Goal: Transaction & Acquisition: Purchase product/service

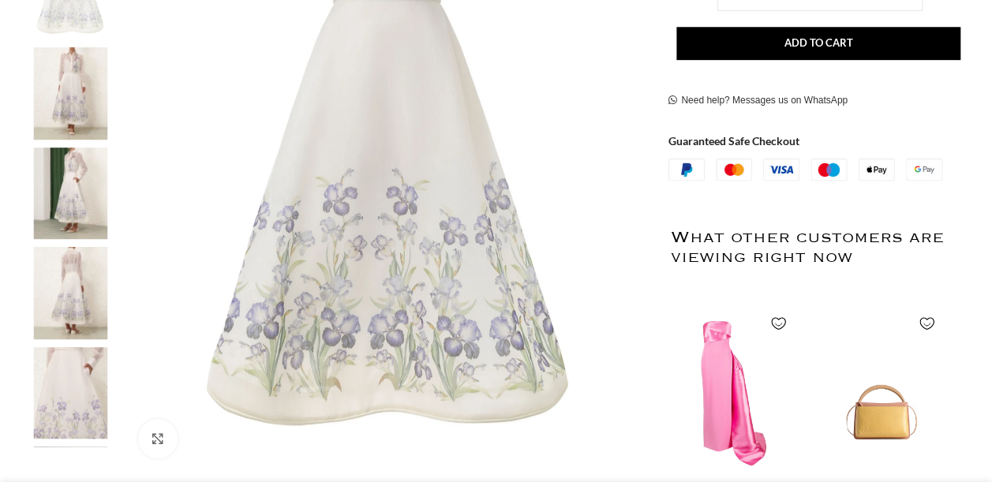
click at [67, 99] on img at bounding box center [70, 93] width 96 height 92
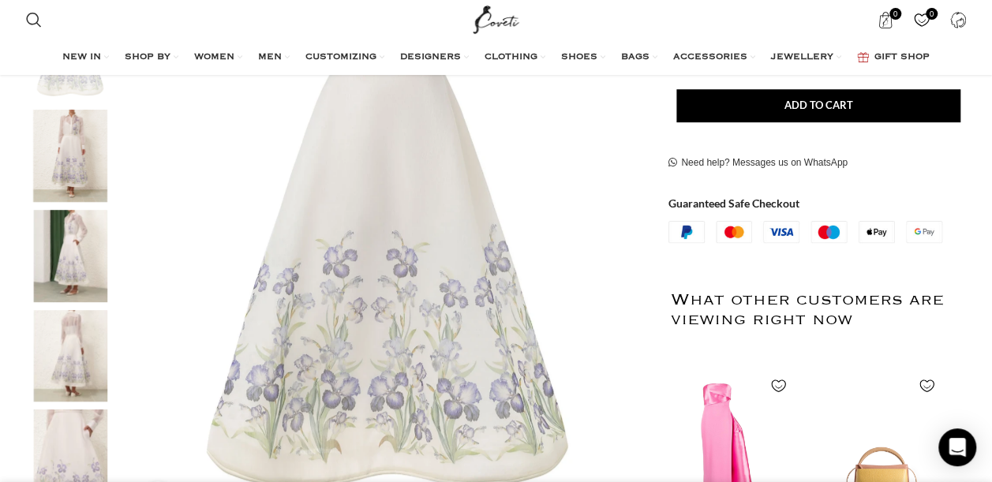
scroll to position [0, 166]
click at [81, 141] on img "2 / 8" at bounding box center [70, 156] width 96 height 92
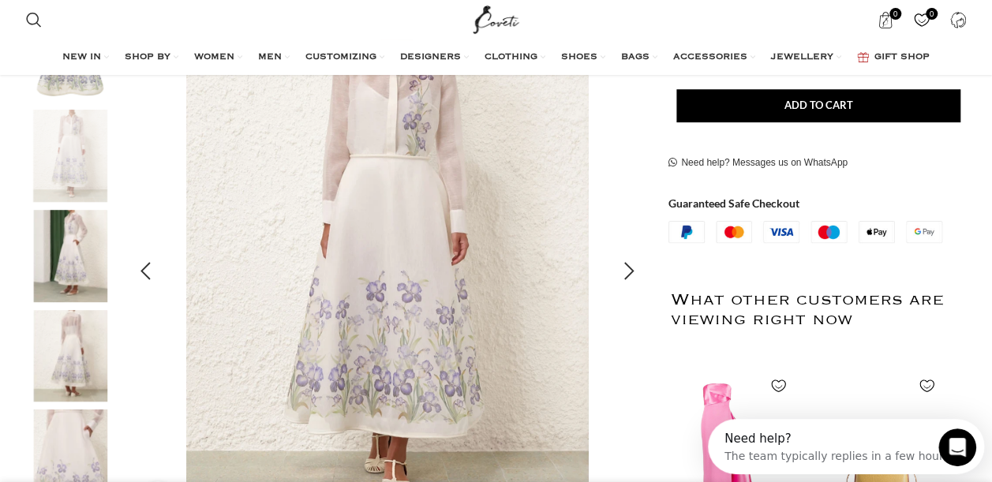
scroll to position [0, 0]
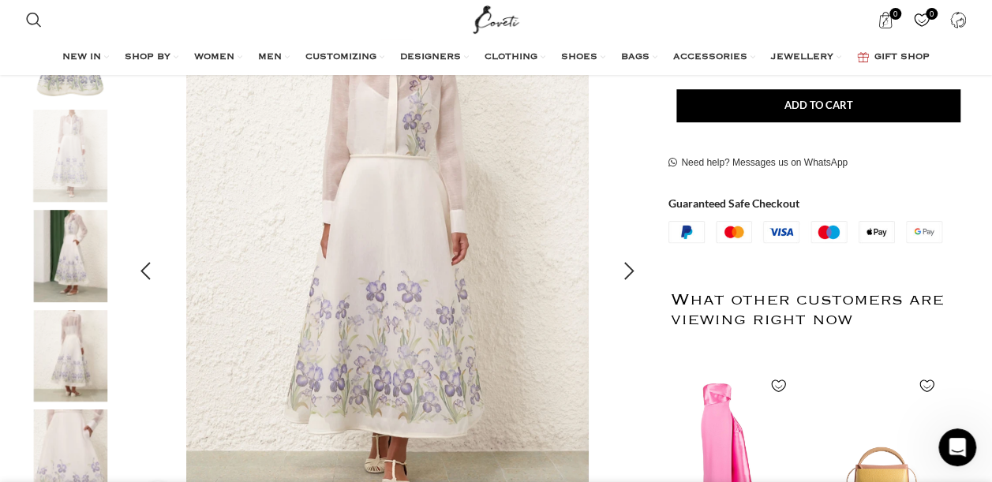
click at [543, 204] on img "2 / 8" at bounding box center [387, 271] width 523 height 523
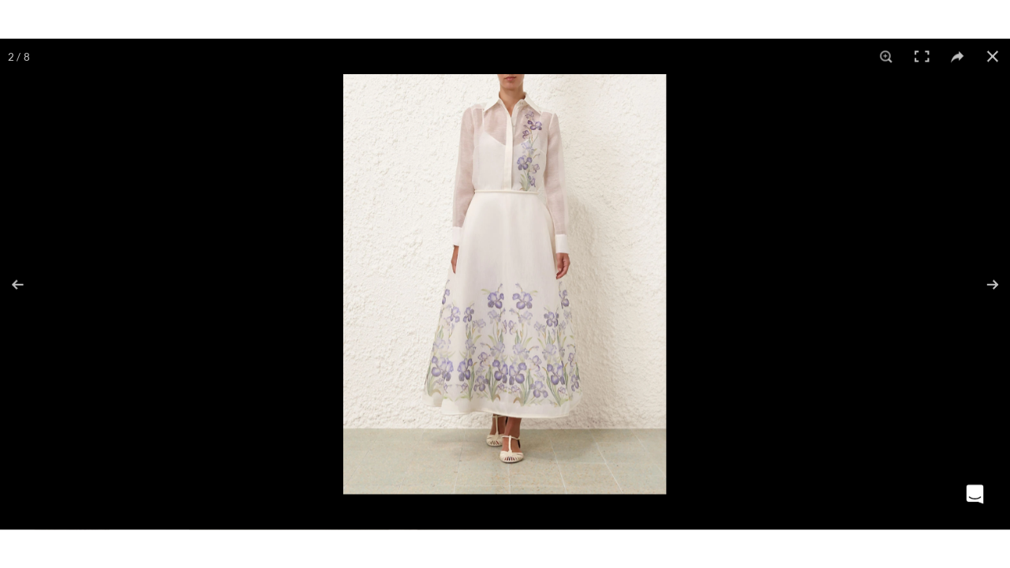
scroll to position [0, 332]
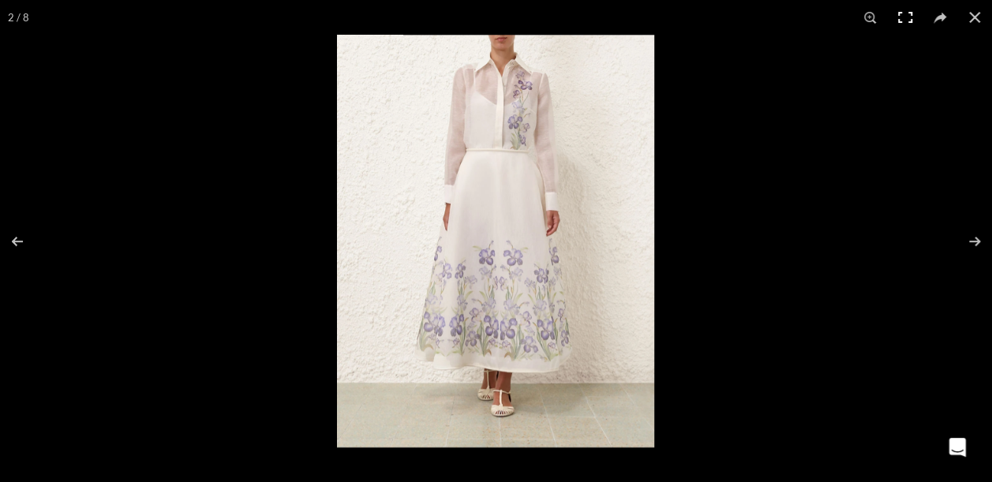
click at [900, 21] on button at bounding box center [905, 17] width 35 height 35
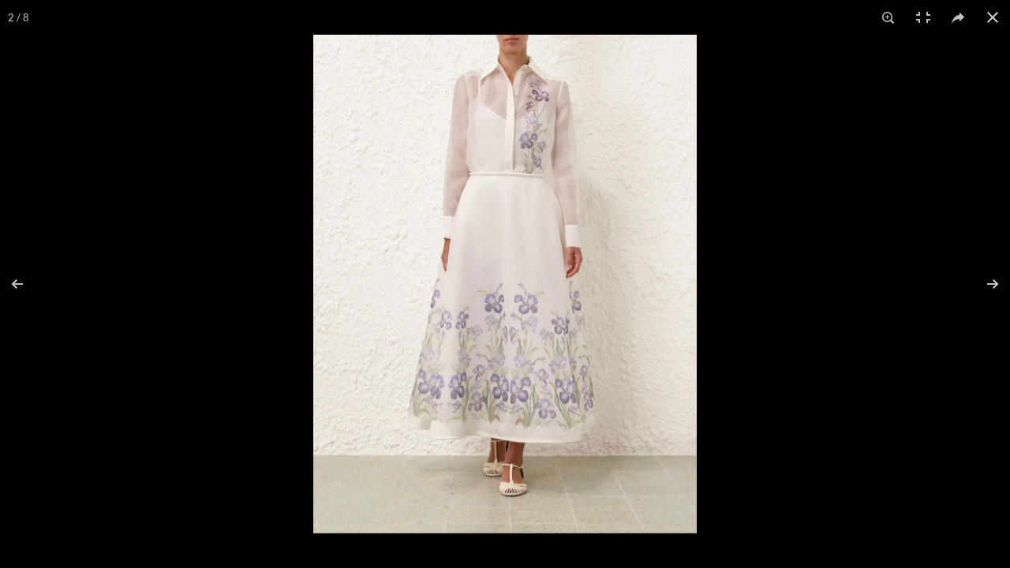
click at [507, 199] on img at bounding box center [505, 284] width 384 height 499
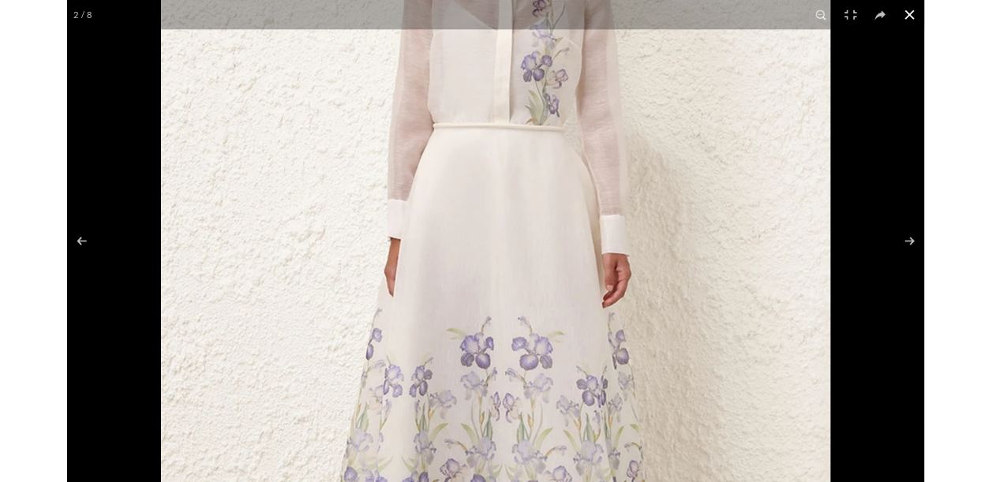
scroll to position [0, 498]
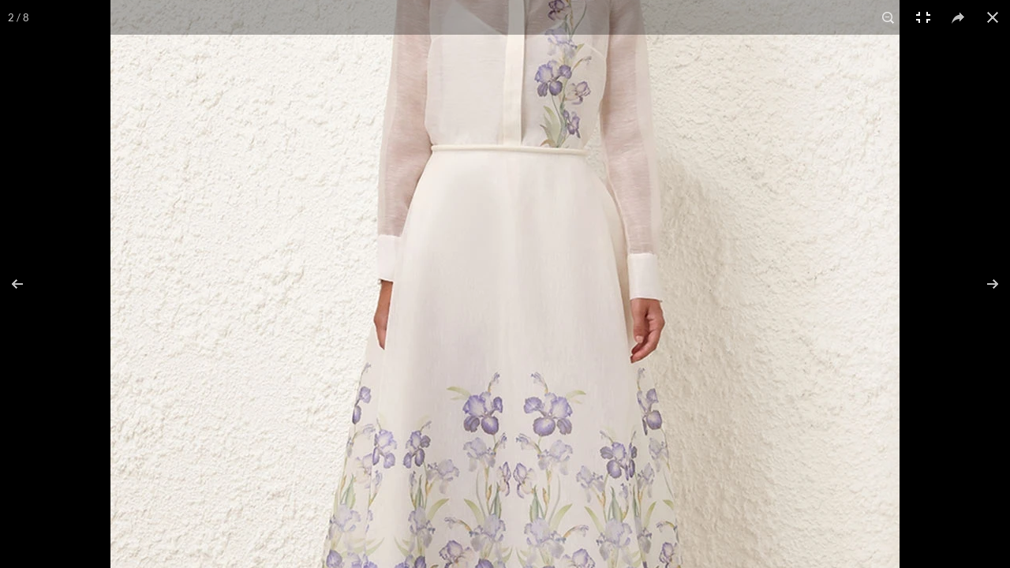
click at [920, 16] on button at bounding box center [923, 17] width 35 height 35
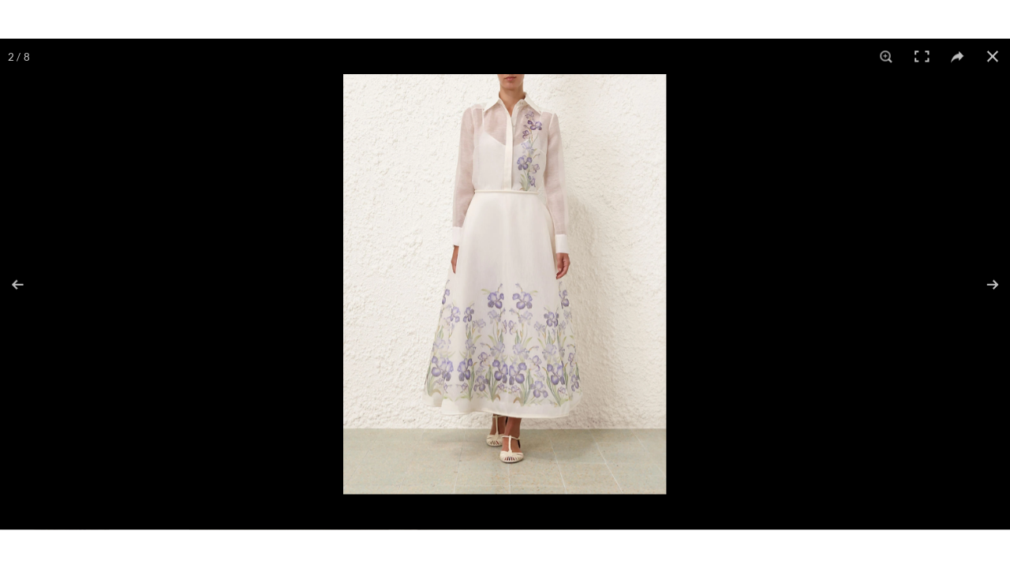
scroll to position [0, 665]
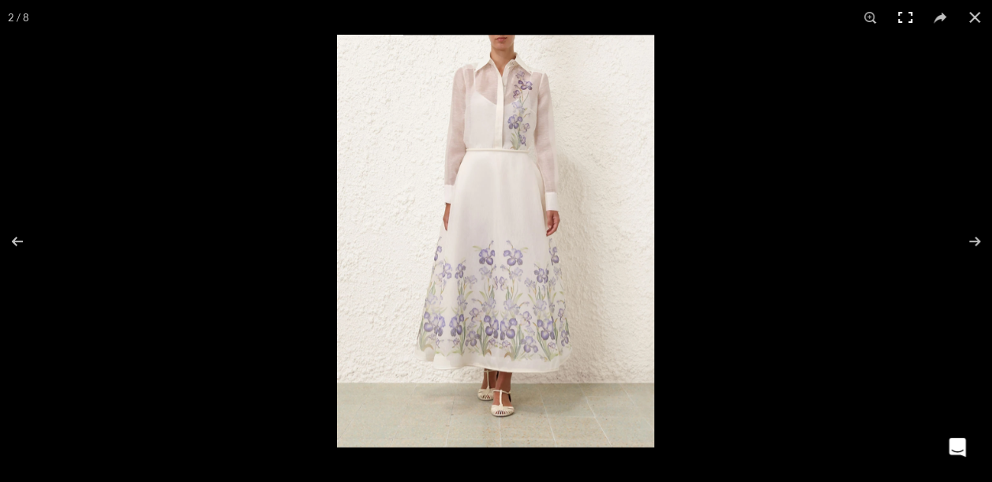
click at [906, 13] on button at bounding box center [905, 17] width 35 height 35
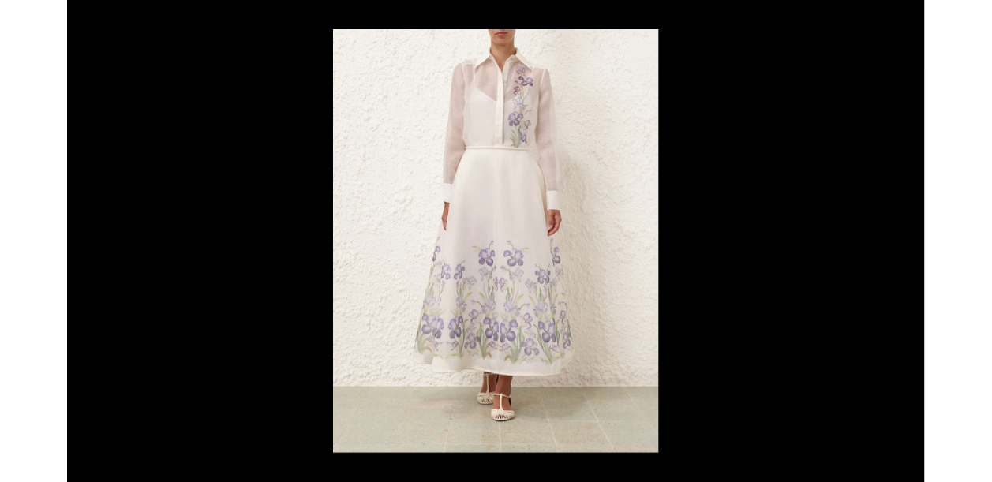
scroll to position [0, 997]
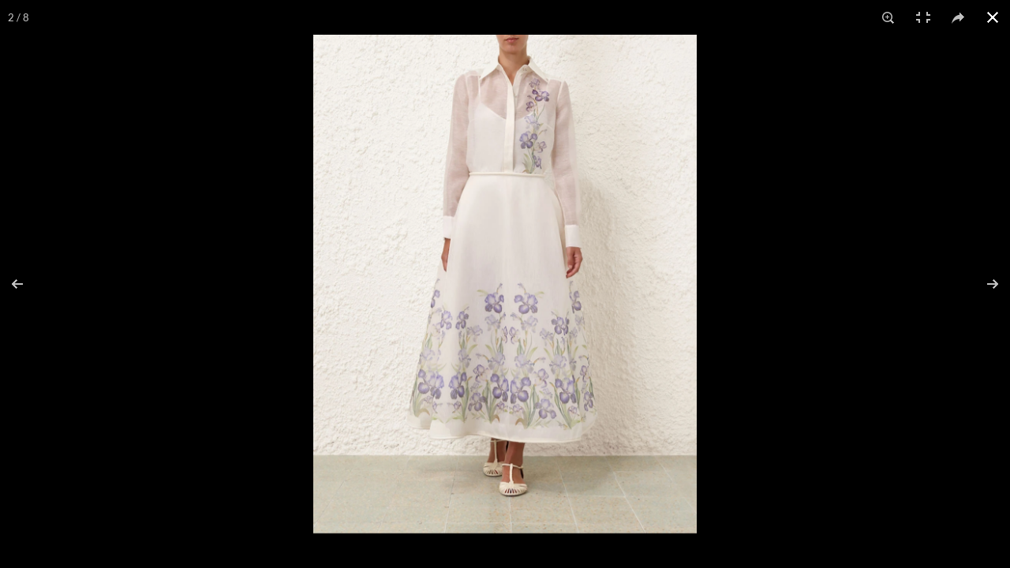
click at [992, 13] on button at bounding box center [993, 17] width 35 height 35
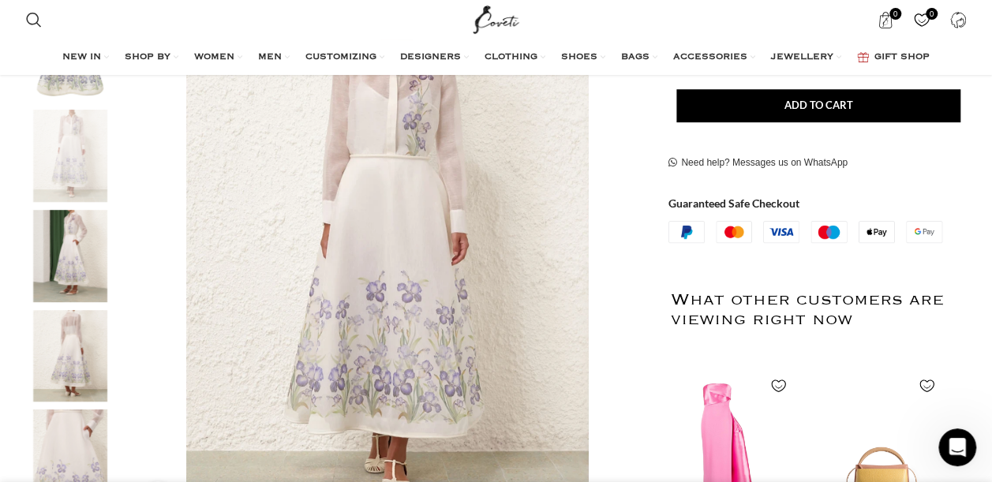
click at [77, 351] on img "4 / 8" at bounding box center [70, 356] width 96 height 92
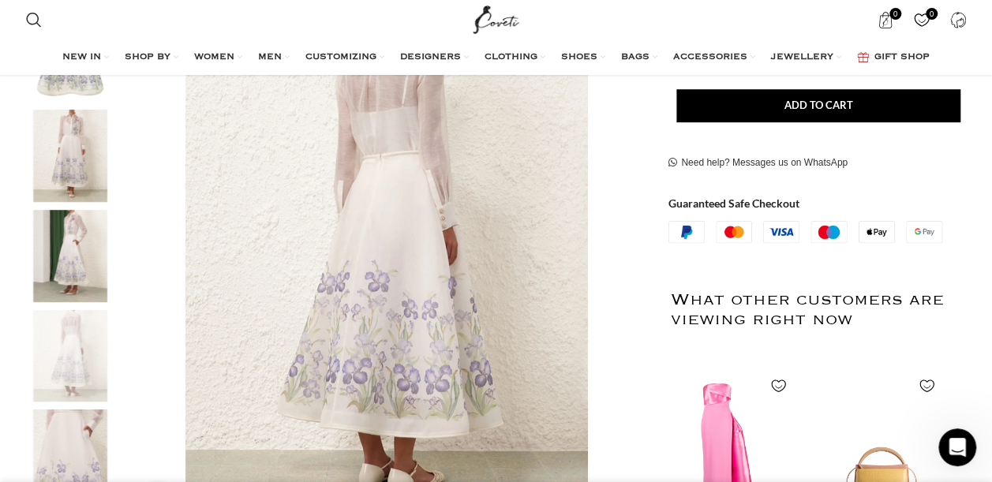
scroll to position [0, 1662]
click at [73, 432] on img "5 / 8" at bounding box center [70, 456] width 96 height 92
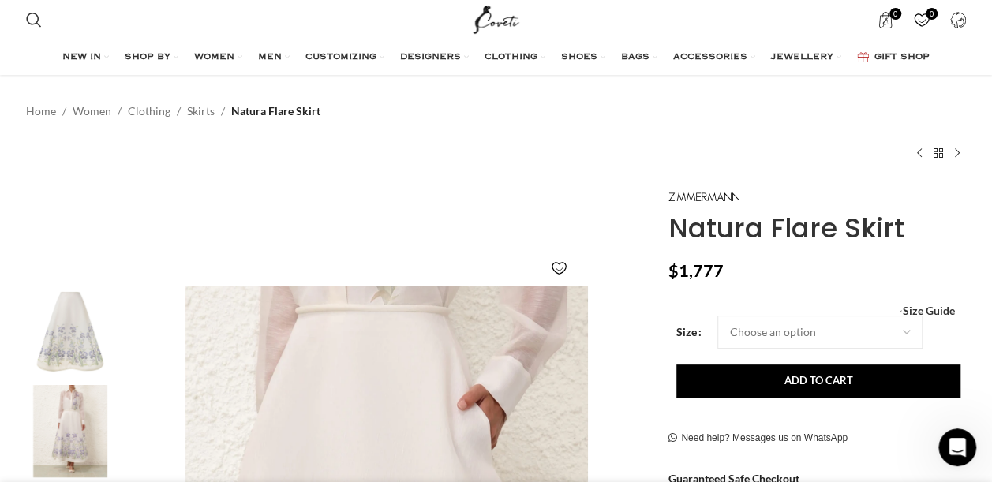
scroll to position [72, 0]
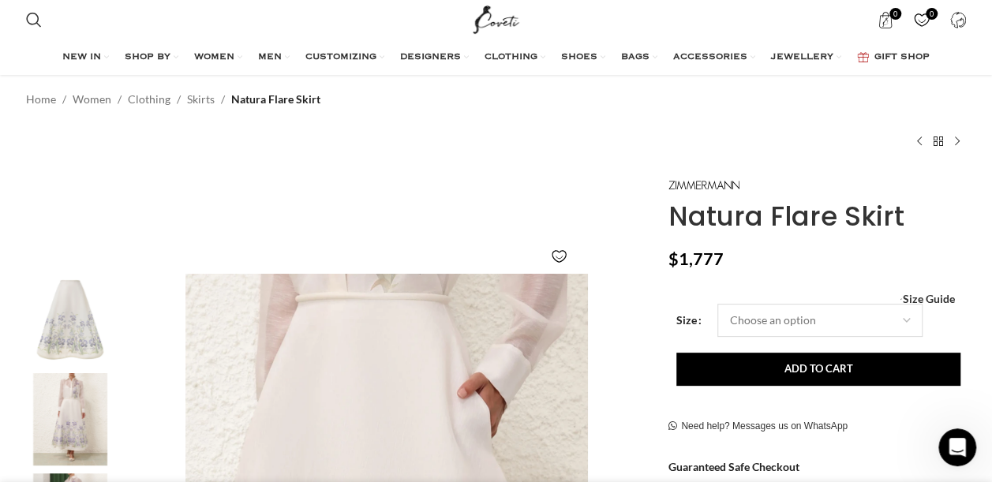
click at [910, 327] on select "Choose an option 6 UK 8 UK 10 UK 12 UK 14 UK 16 UK" at bounding box center [820, 320] width 205 height 33
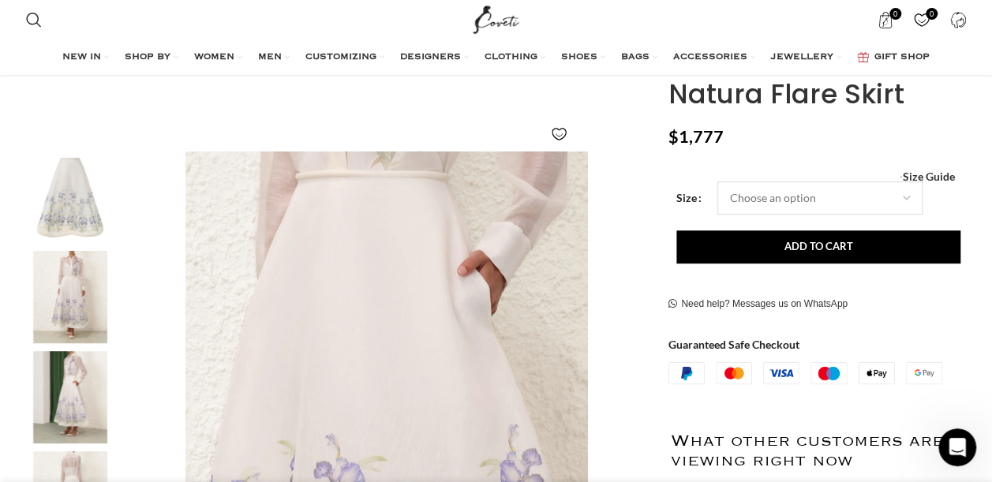
scroll to position [202, 0]
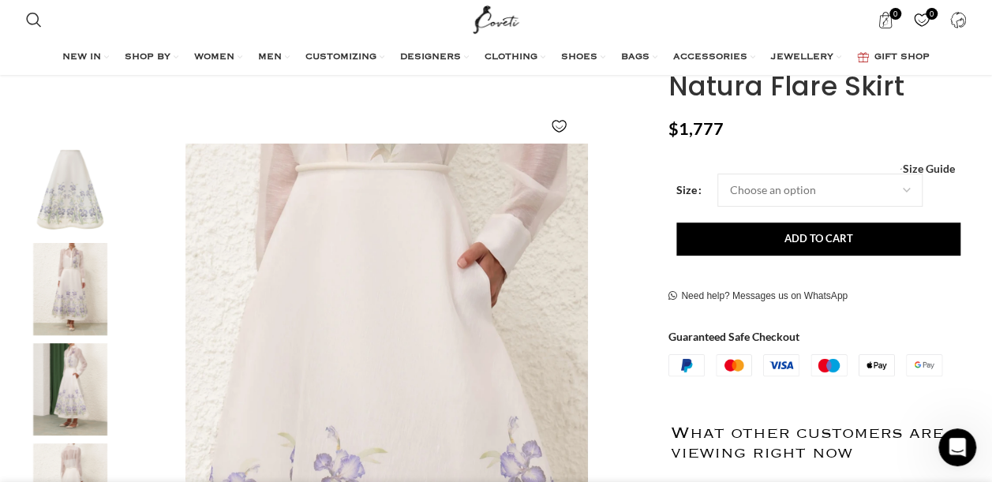
click at [884, 349] on div "Size Choose an option 6 UK 8 UK 10 UK 12 UK 14 UK 16 UK Clear - Natura Flare Sk…" at bounding box center [806, 275] width 274 height 203
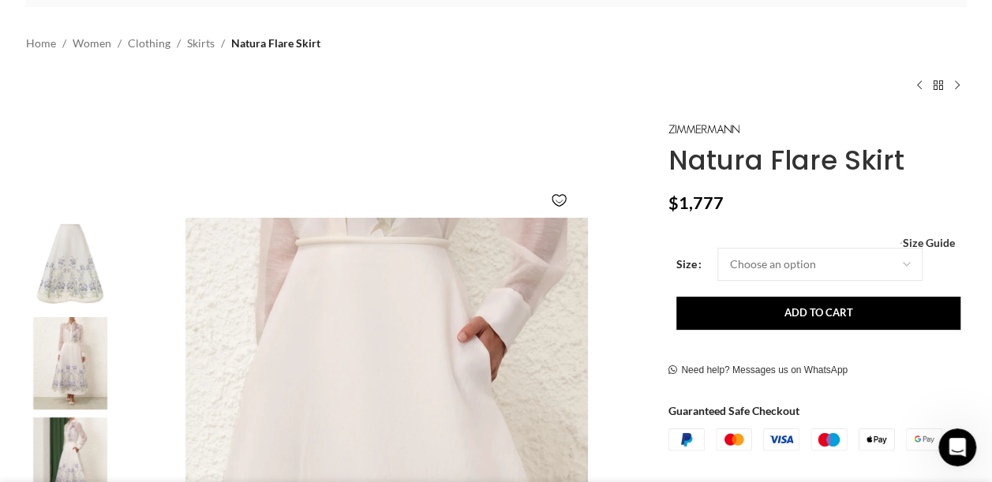
scroll to position [0, 0]
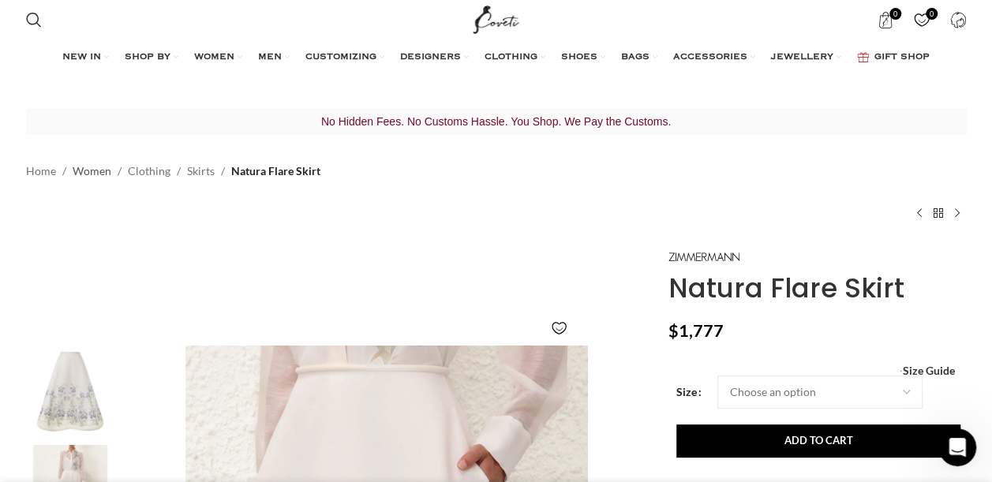
click at [98, 172] on link "Women" at bounding box center [92, 171] width 39 height 17
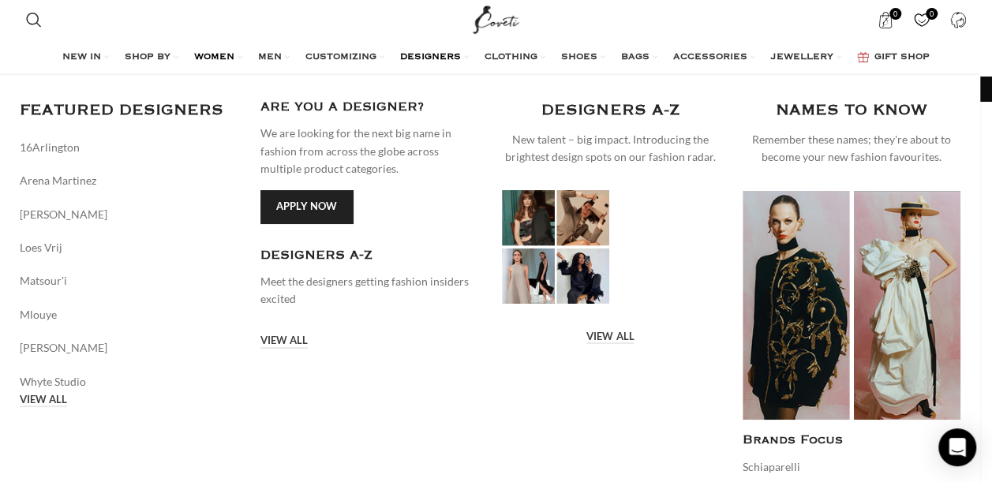
click at [444, 54] on span "DESIGNERS" at bounding box center [430, 57] width 61 height 13
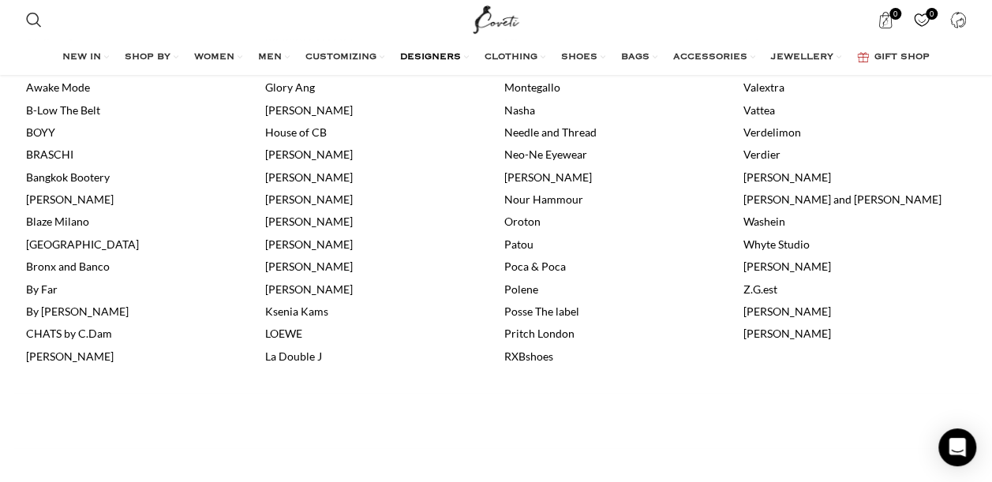
scroll to position [816, 0]
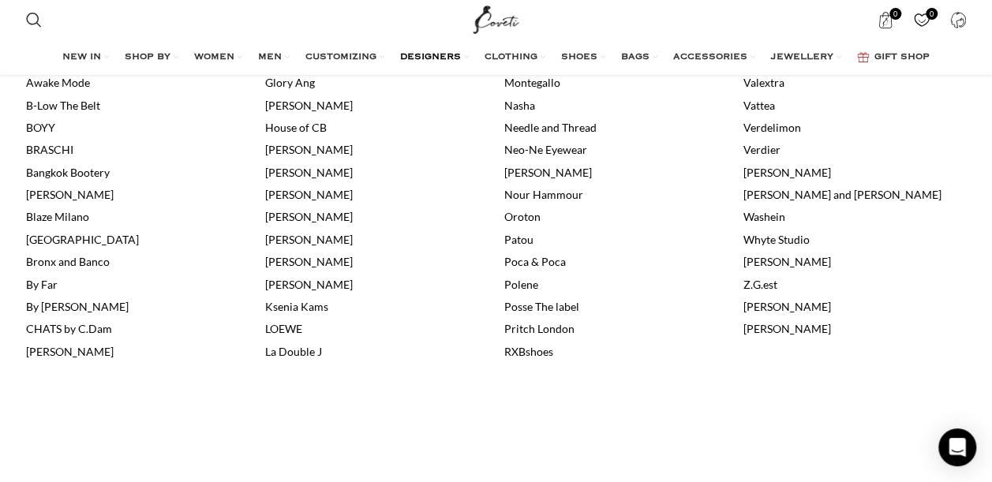
click at [798, 313] on link "[PERSON_NAME]" at bounding box center [788, 306] width 88 height 13
click at [802, 301] on link "[PERSON_NAME]" at bounding box center [788, 306] width 88 height 13
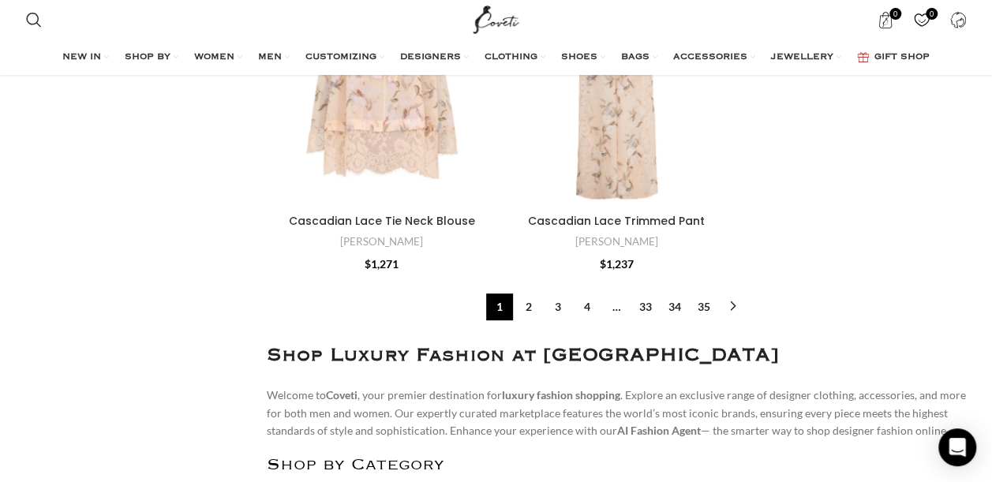
scroll to position [6121, 0]
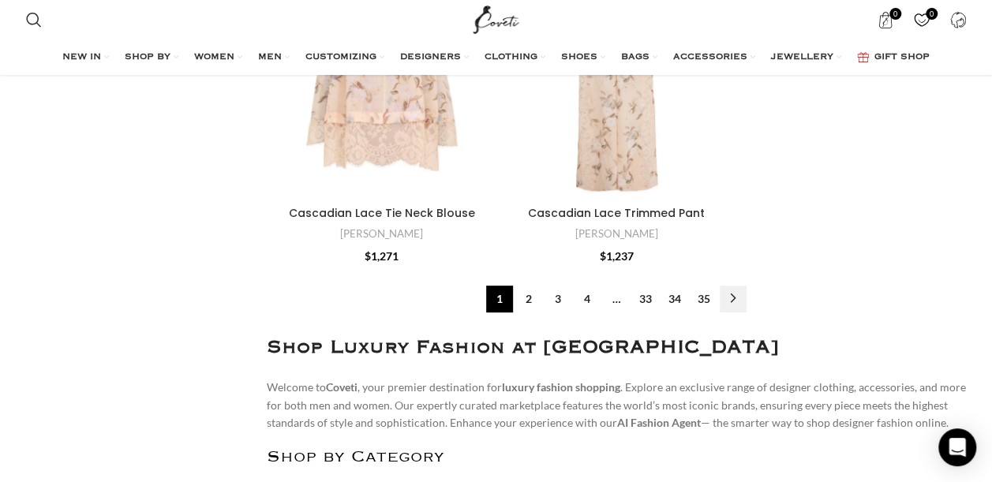
click at [737, 286] on link "→" at bounding box center [733, 299] width 27 height 27
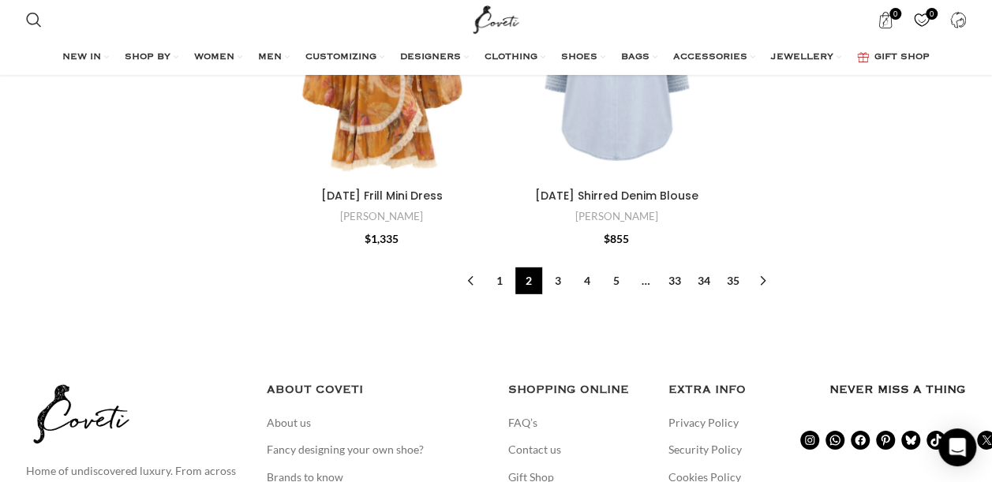
scroll to position [5208, 0]
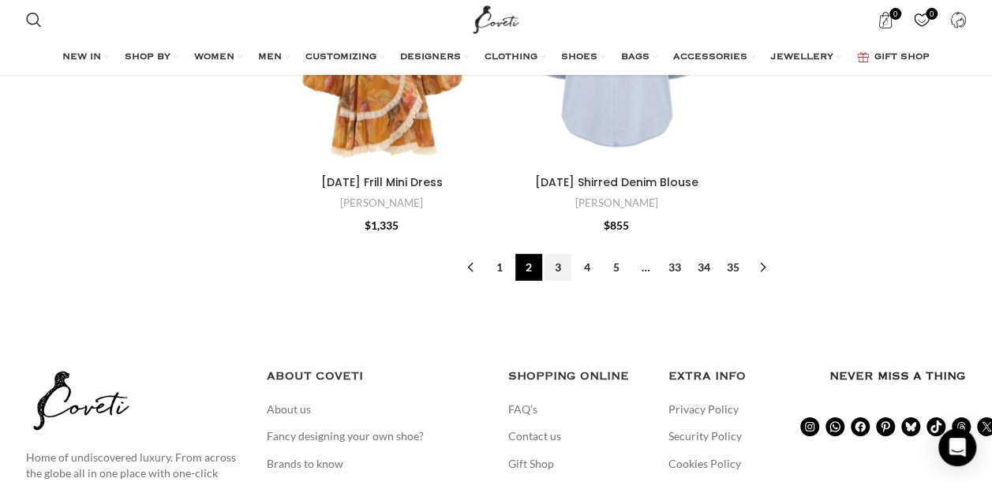
click at [554, 270] on link "3" at bounding box center [558, 267] width 27 height 27
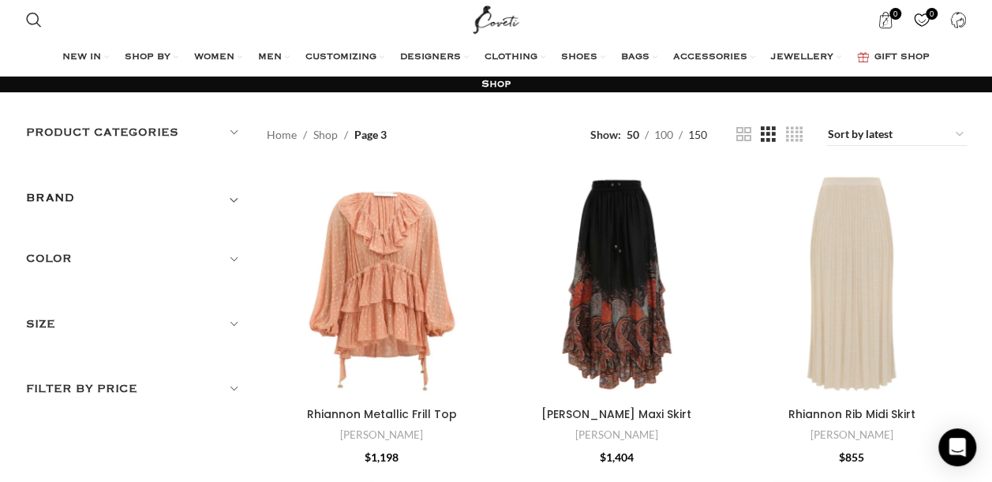
click at [708, 137] on link "150" at bounding box center [697, 134] width 30 height 17
